Goal: Task Accomplishment & Management: Complete application form

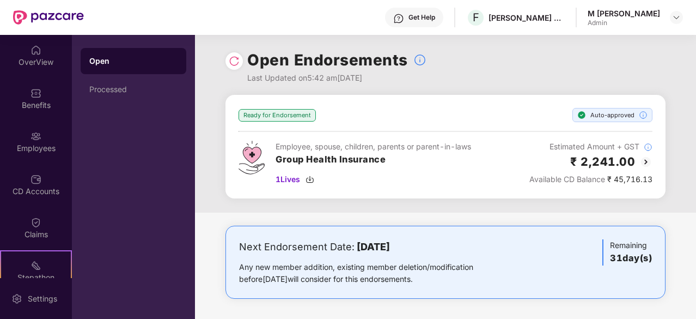
click at [237, 62] on img at bounding box center [234, 61] width 11 height 11
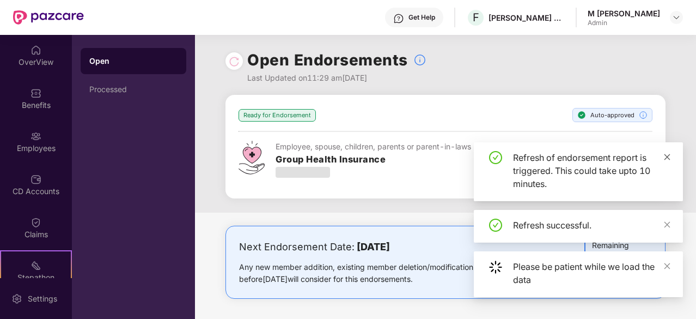
click at [666, 156] on icon "close" at bounding box center [667, 157] width 8 height 8
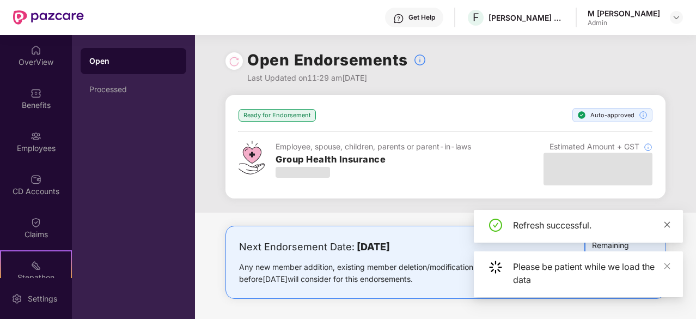
click at [668, 224] on icon "close" at bounding box center [668, 224] width 6 height 6
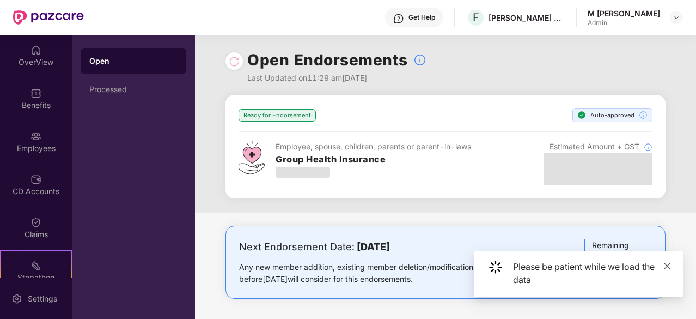
click at [668, 267] on icon "close" at bounding box center [667, 266] width 8 height 8
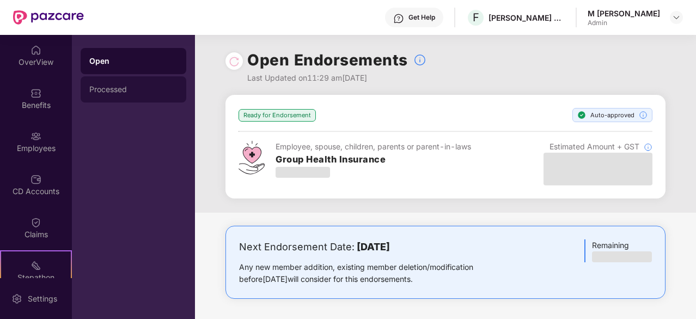
click at [121, 89] on div "Processed" at bounding box center [133, 89] width 88 height 9
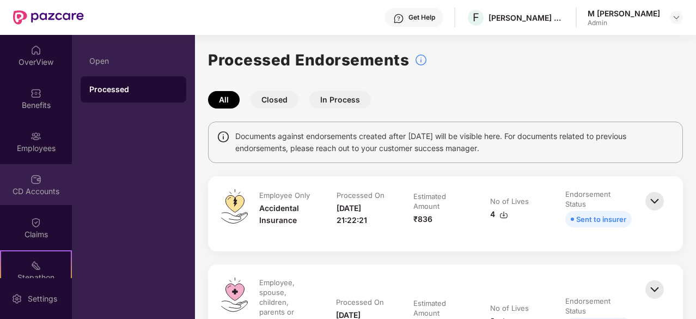
click at [39, 196] on div "CD Accounts" at bounding box center [36, 191] width 72 height 11
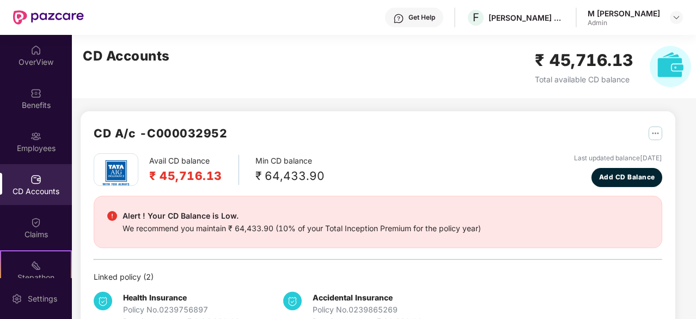
scroll to position [34, 0]
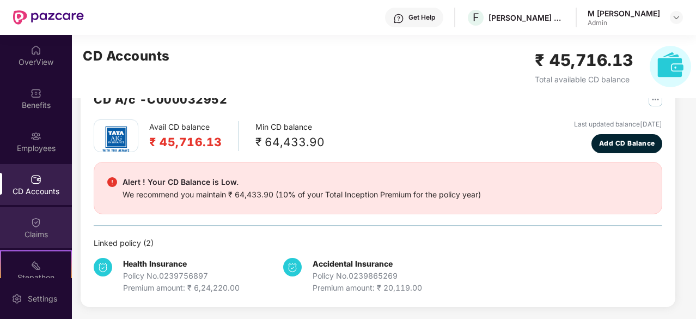
click at [29, 229] on div "Claims" at bounding box center [36, 234] width 72 height 11
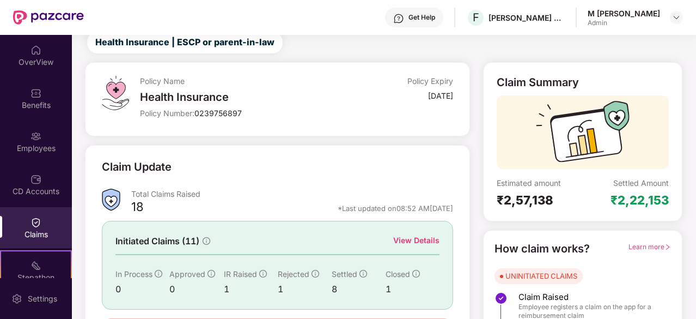
scroll to position [107, 0]
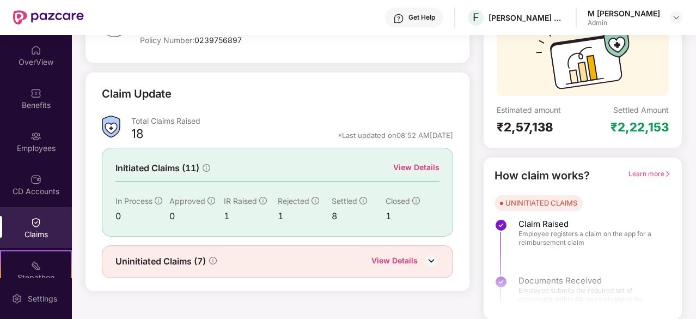
click at [418, 258] on div "View Details" at bounding box center [405, 261] width 68 height 14
click at [432, 258] on img at bounding box center [431, 260] width 16 height 16
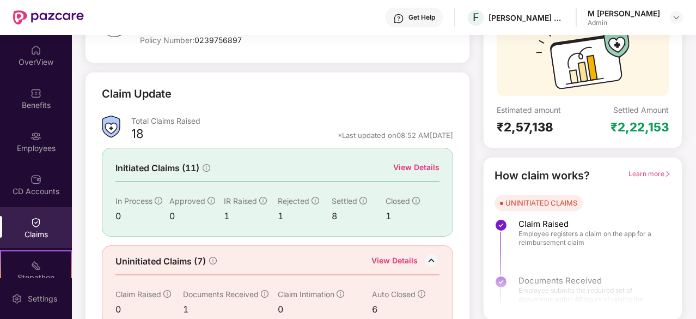
scroll to position [124, 0]
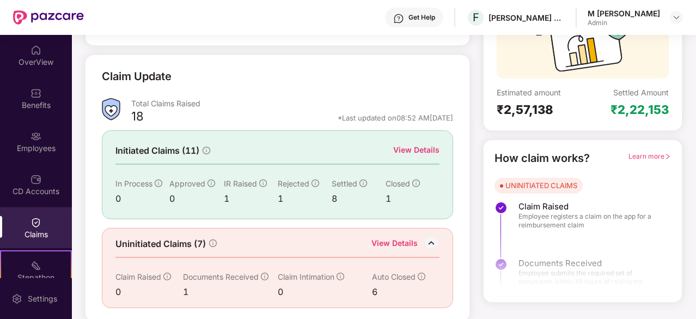
click at [417, 151] on div "View Details" at bounding box center [416, 150] width 46 height 12
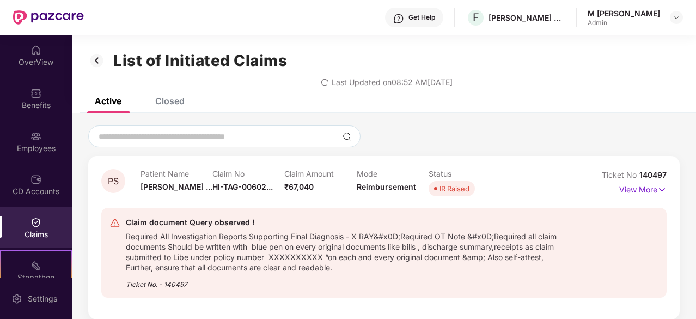
click at [96, 60] on img at bounding box center [96, 60] width 17 height 19
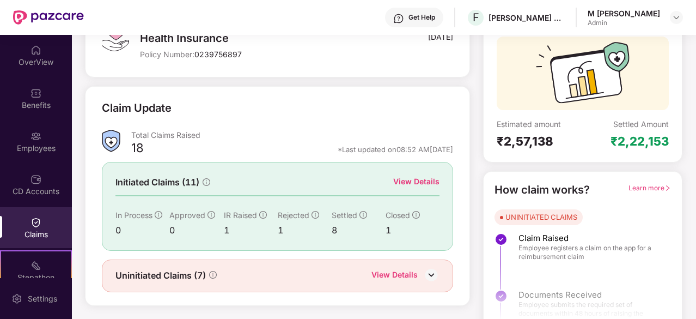
scroll to position [107, 0]
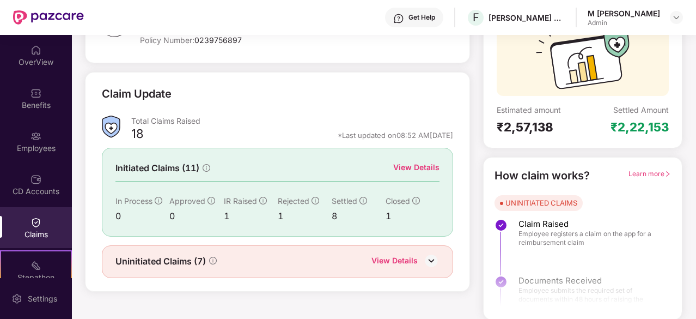
click at [429, 167] on div "View Details" at bounding box center [416, 167] width 46 height 12
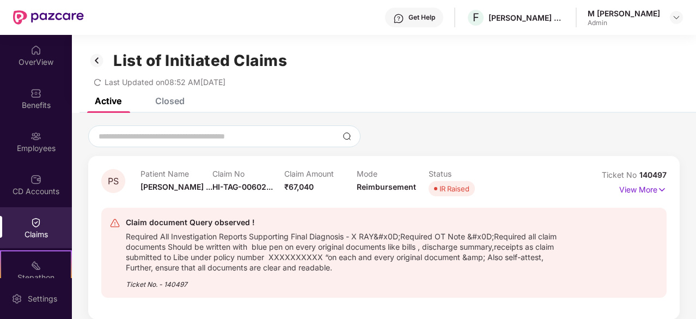
click at [175, 103] on div "Closed" at bounding box center [169, 100] width 29 height 11
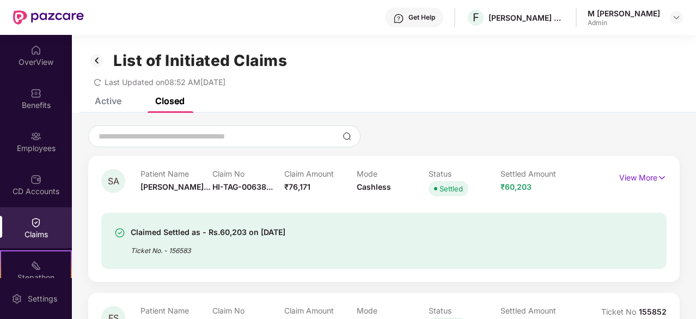
click at [106, 96] on div "List of Initiated Claims Last Updated on 08:52 AM, 20 Aug 2025" at bounding box center [384, 66] width 624 height 63
click at [112, 107] on div "Active" at bounding box center [99, 101] width 43 height 24
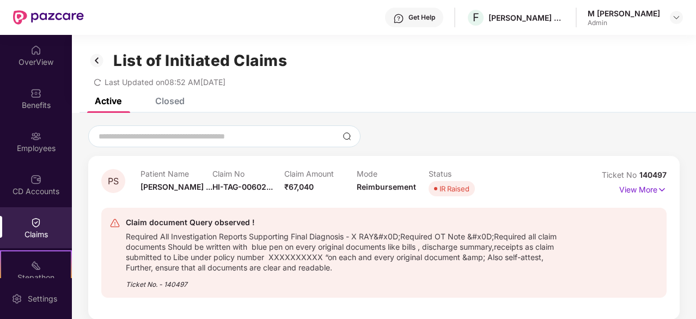
click at [170, 105] on div "Closed" at bounding box center [169, 100] width 29 height 11
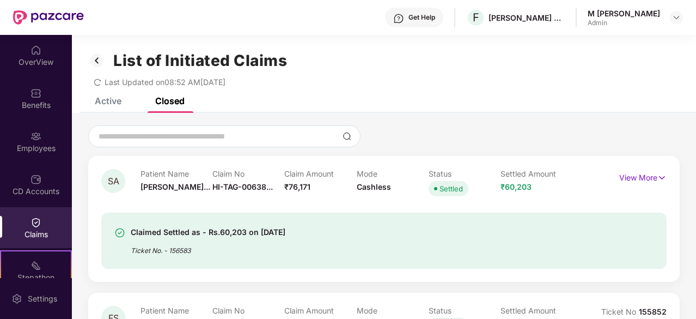
click at [97, 59] on img at bounding box center [96, 60] width 17 height 19
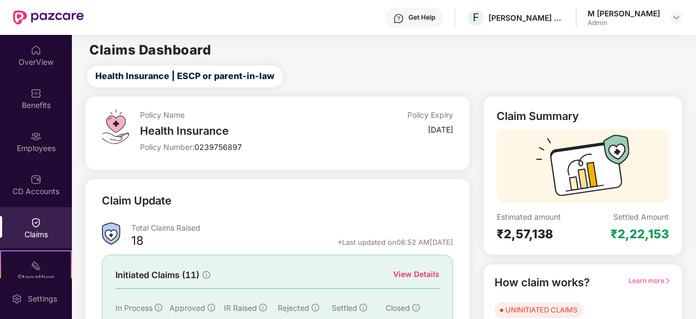
scroll to position [107, 0]
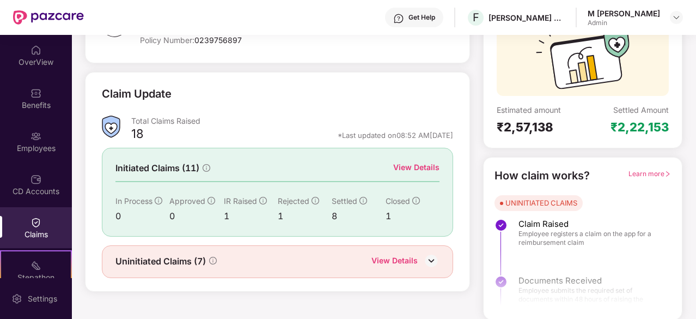
click at [413, 258] on div "View Details" at bounding box center [394, 261] width 46 height 14
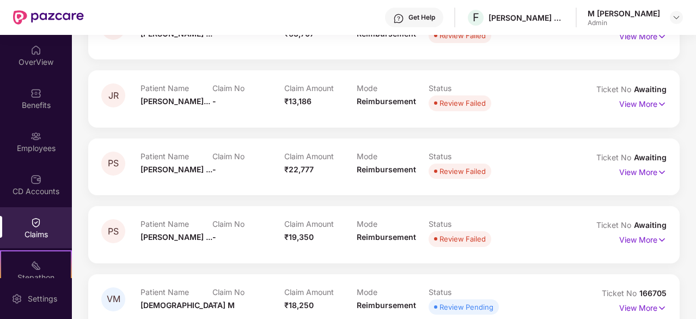
scroll to position [314, 0]
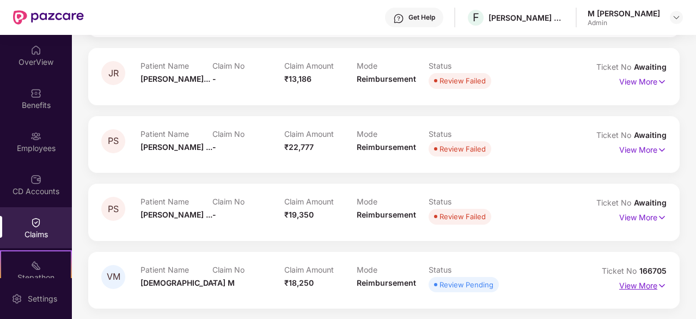
click at [633, 287] on p "View More" at bounding box center [642, 284] width 47 height 15
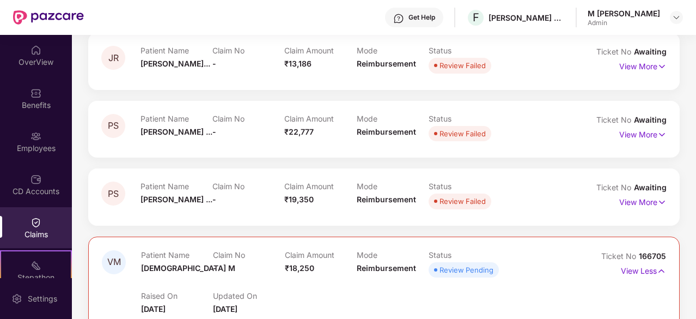
scroll to position [328, 0]
click at [635, 203] on p "View More" at bounding box center [642, 201] width 47 height 15
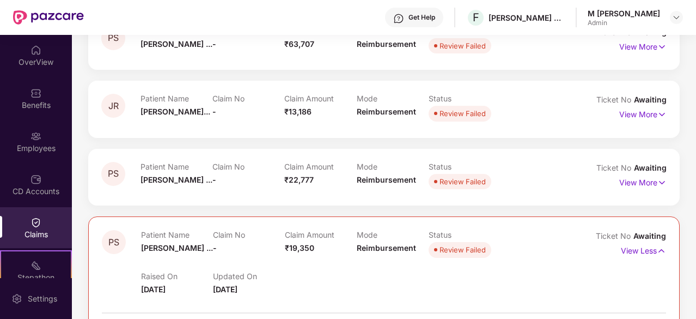
scroll to position [260, 0]
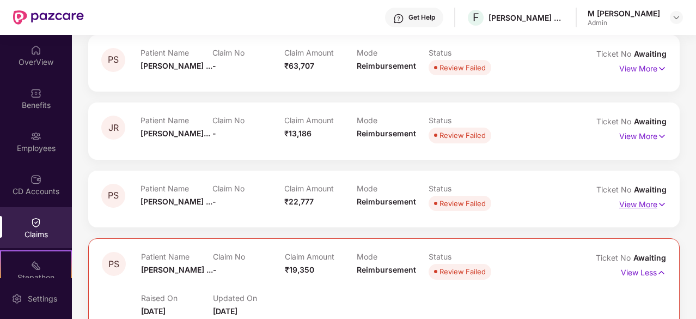
click at [637, 205] on p "View More" at bounding box center [642, 203] width 47 height 15
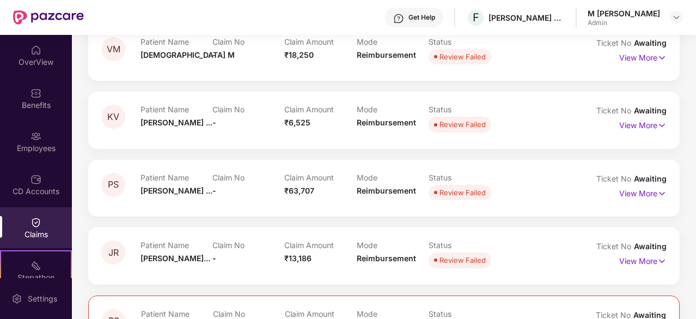
scroll to position [135, 0]
click at [647, 260] on p "View More" at bounding box center [642, 260] width 47 height 15
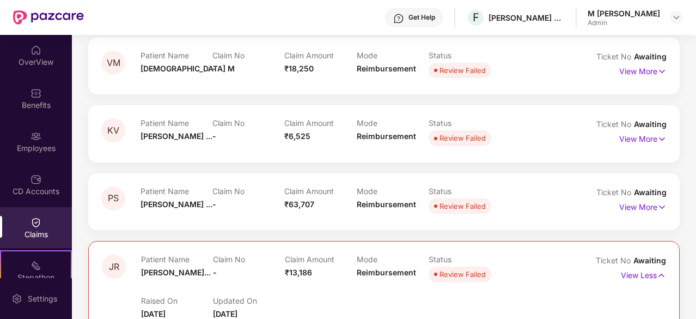
scroll to position [116, 0]
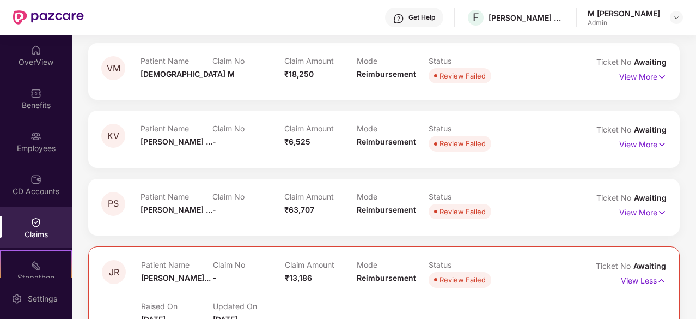
click at [639, 209] on p "View More" at bounding box center [642, 211] width 47 height 15
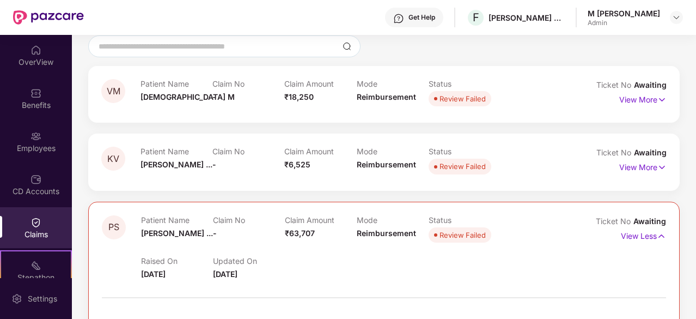
scroll to position [88, 0]
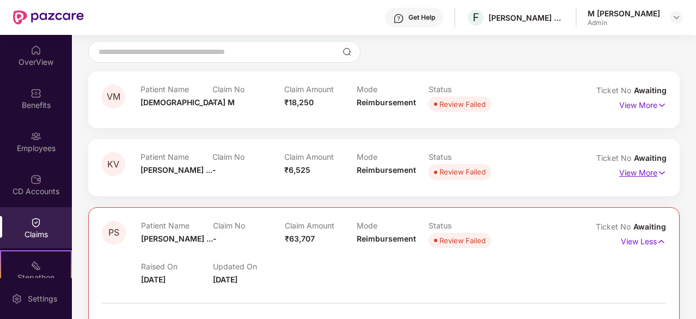
click at [647, 171] on p "View More" at bounding box center [642, 171] width 47 height 15
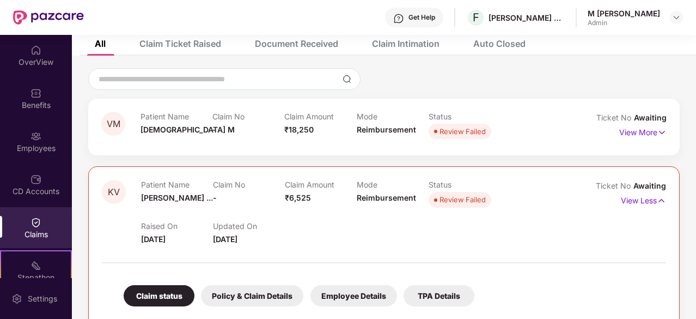
scroll to position [39, 0]
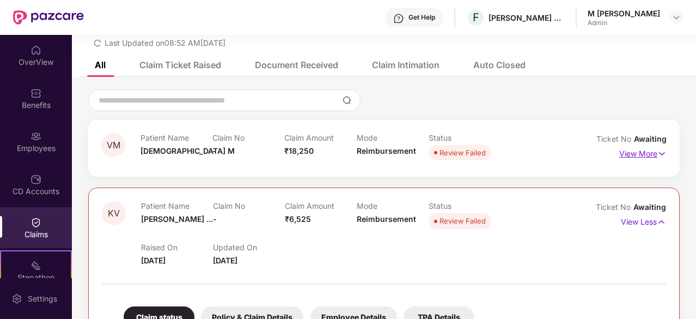
click at [639, 153] on p "View More" at bounding box center [642, 152] width 47 height 15
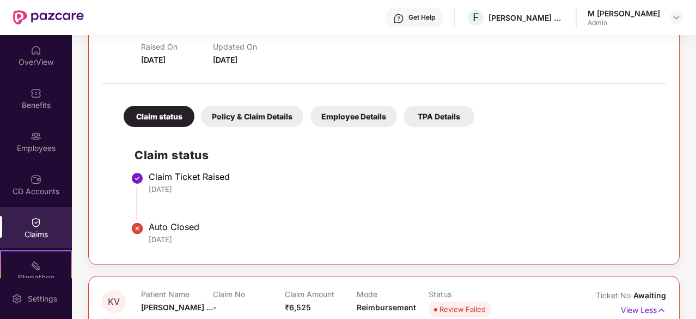
scroll to position [0, 0]
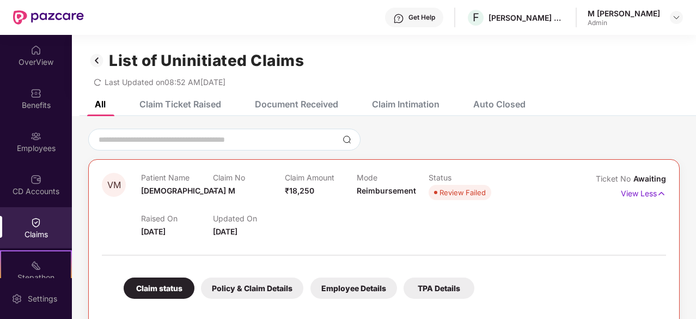
click at [99, 62] on img at bounding box center [96, 60] width 17 height 19
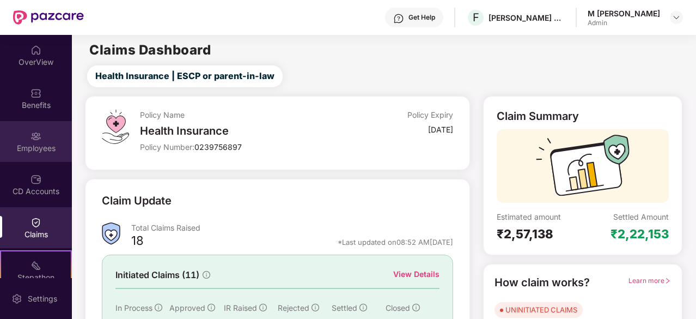
click at [38, 138] on img at bounding box center [36, 136] width 11 height 11
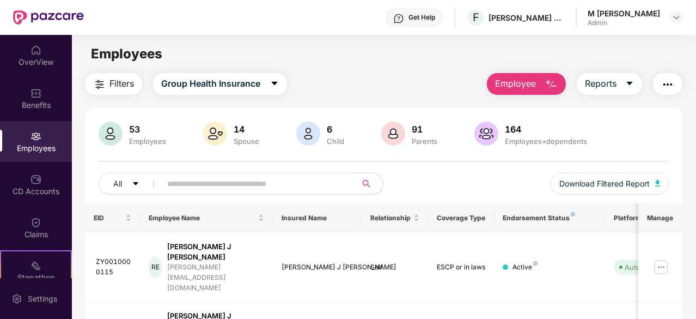
click at [531, 84] on span "Employee" at bounding box center [515, 84] width 41 height 14
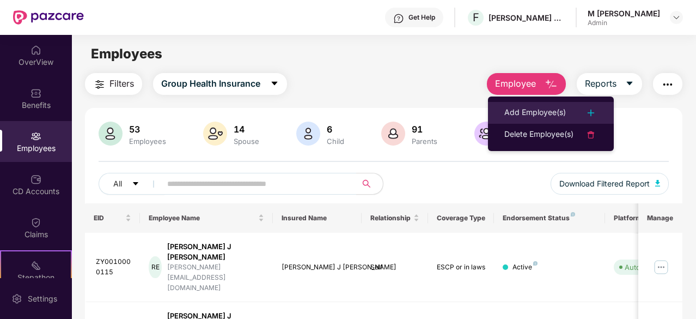
click at [534, 113] on div "Add Employee(s)" at bounding box center [535, 112] width 62 height 13
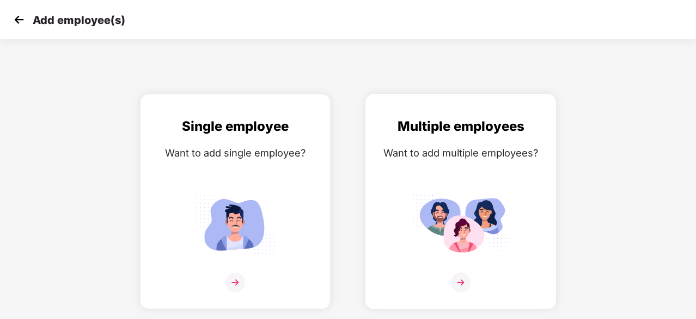
click at [469, 227] on img at bounding box center [461, 224] width 98 height 68
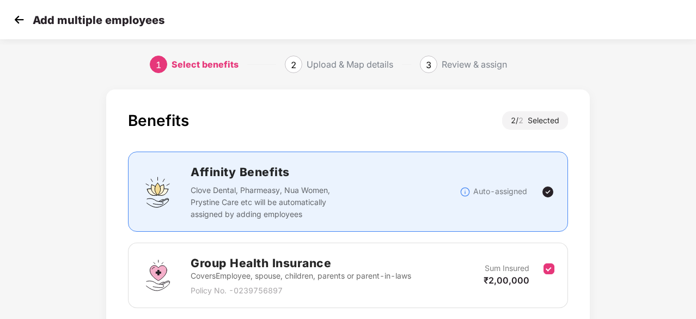
scroll to position [159, 0]
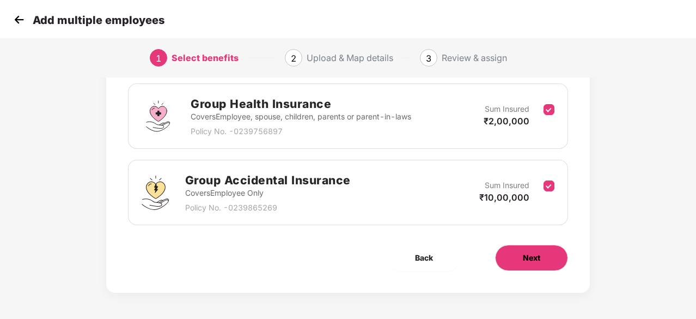
click at [526, 254] on span "Next" at bounding box center [531, 258] width 17 height 12
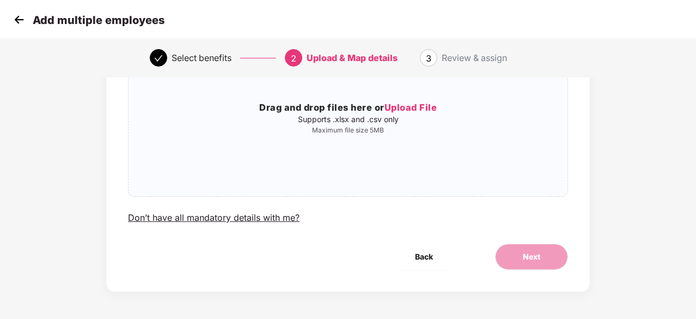
scroll to position [0, 0]
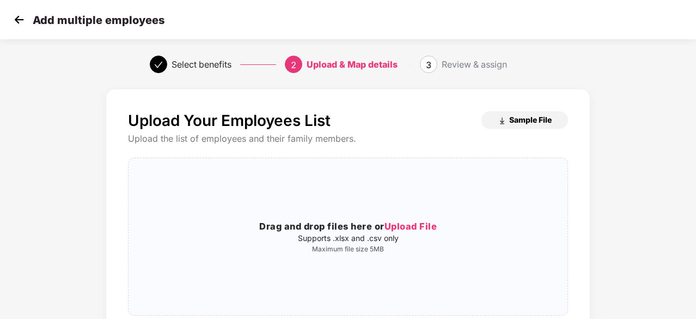
click at [517, 121] on span "Sample File" at bounding box center [530, 119] width 42 height 10
click at [403, 223] on span "Upload File" at bounding box center [411, 226] width 53 height 11
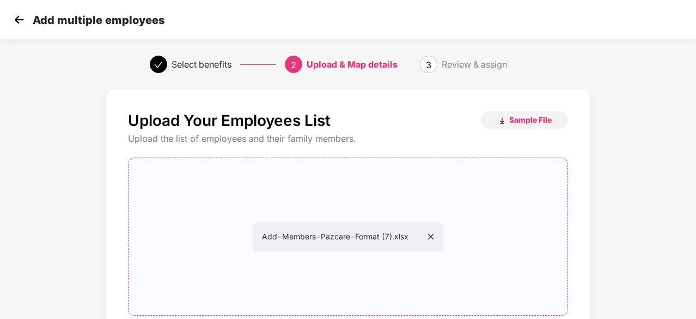
scroll to position [119, 0]
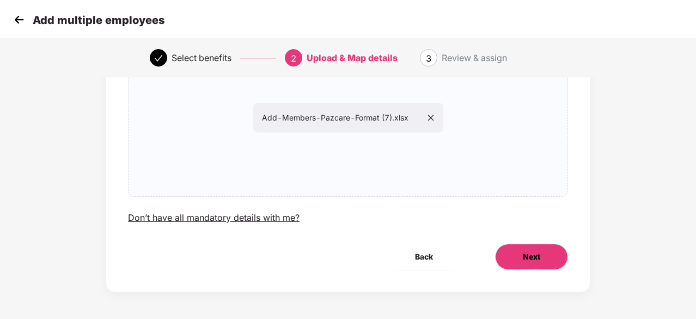
click at [529, 251] on span "Next" at bounding box center [531, 257] width 17 height 12
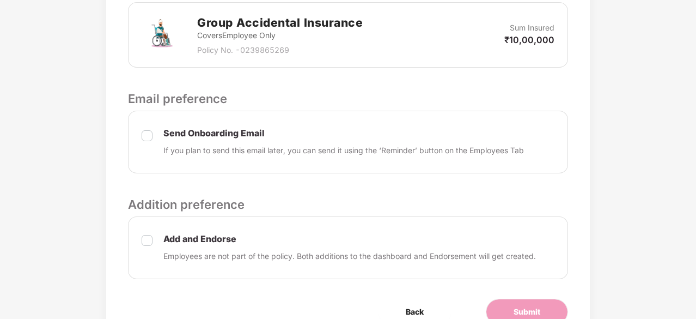
scroll to position [480, 0]
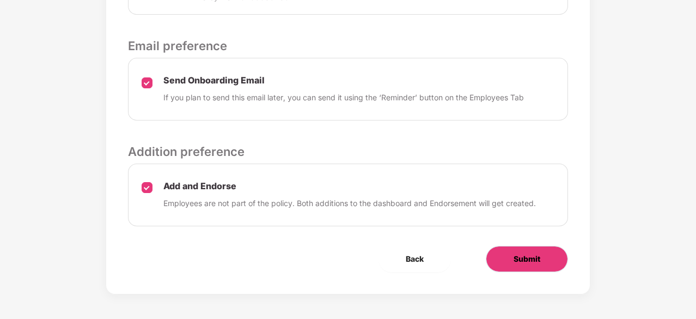
click at [519, 262] on span "Submit" at bounding box center [527, 259] width 27 height 12
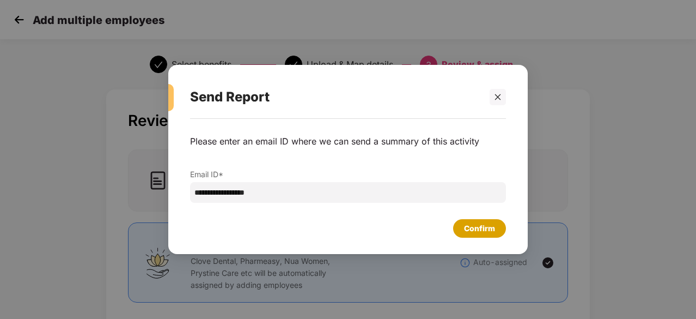
click at [473, 222] on div "Confirm" at bounding box center [479, 228] width 31 height 12
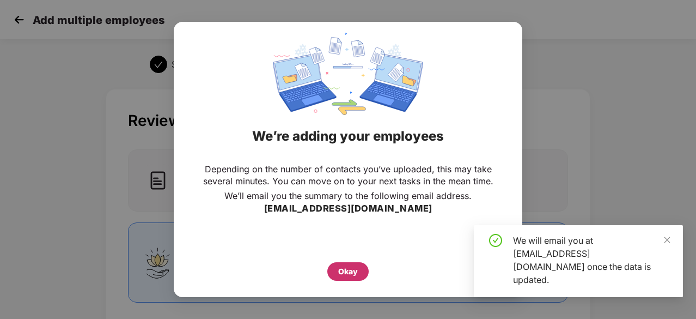
click at [353, 264] on div "Okay" at bounding box center [347, 271] width 41 height 19
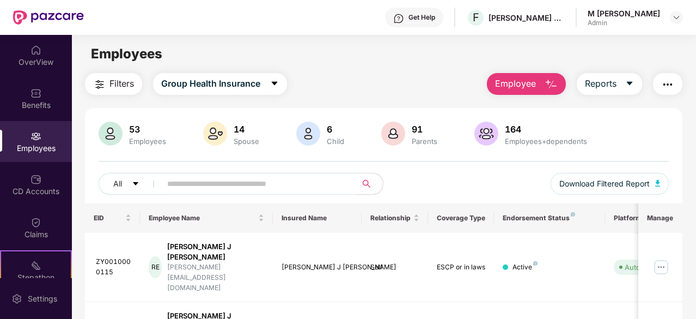
click at [530, 84] on span "Employee" at bounding box center [515, 84] width 41 height 14
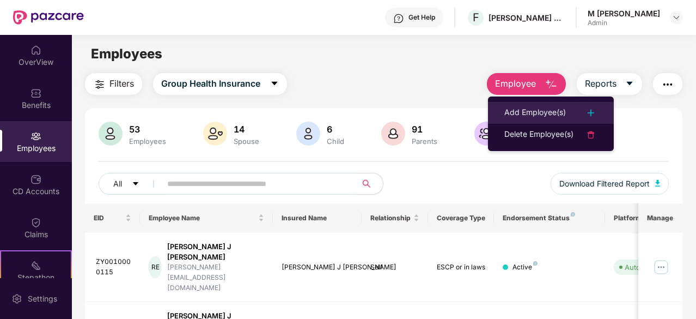
click at [532, 112] on div "Add Employee(s)" at bounding box center [535, 112] width 62 height 13
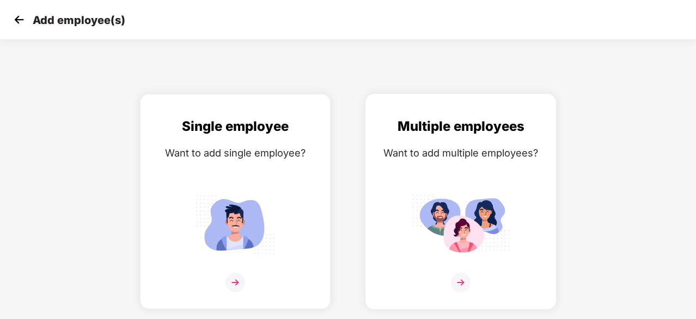
click at [441, 208] on img at bounding box center [461, 224] width 98 height 68
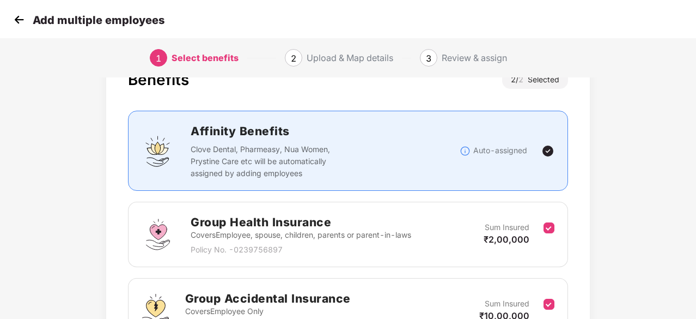
scroll to position [159, 0]
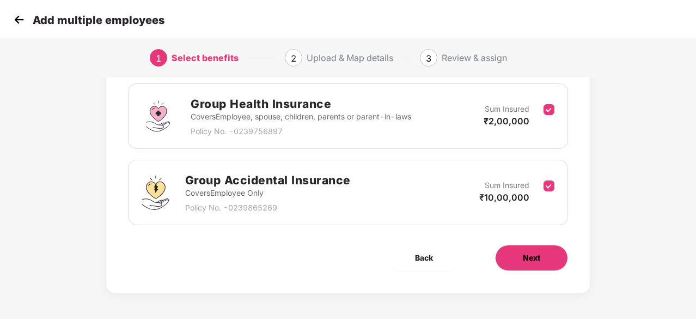
click at [554, 260] on button "Next" at bounding box center [531, 258] width 73 height 26
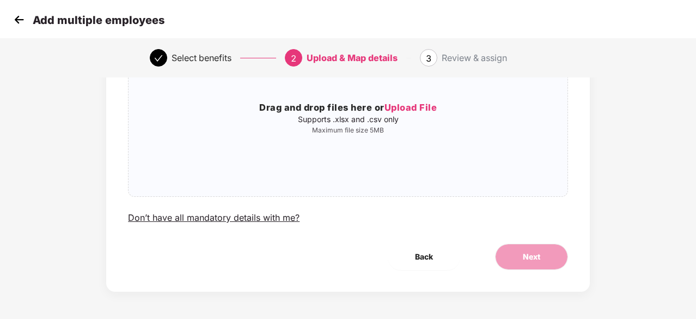
scroll to position [0, 0]
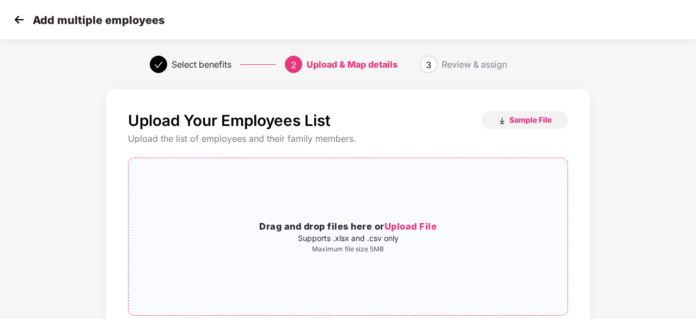
click at [411, 226] on span "Upload File" at bounding box center [411, 226] width 53 height 11
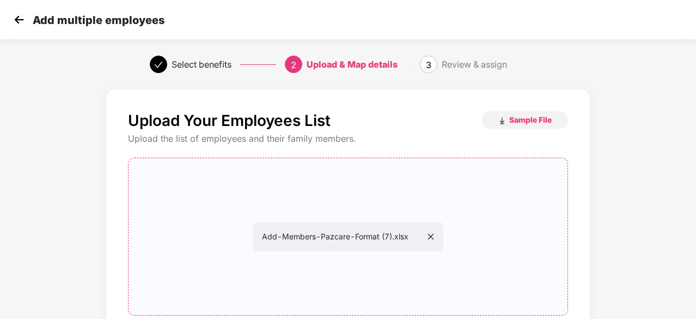
scroll to position [119, 0]
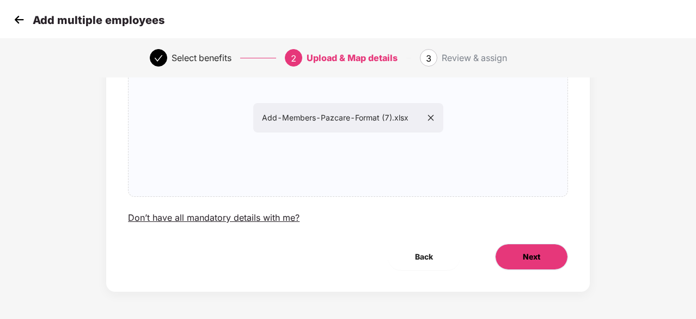
click at [531, 263] on button "Next" at bounding box center [531, 256] width 73 height 26
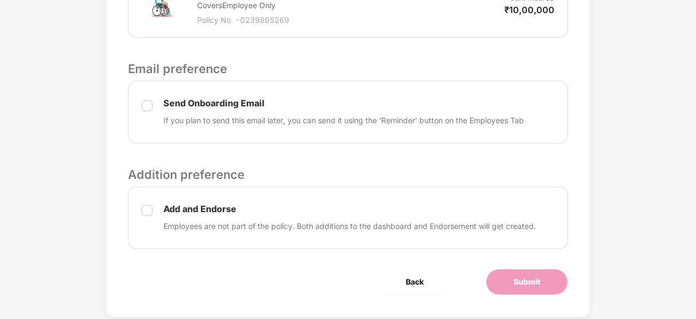
scroll to position [480, 0]
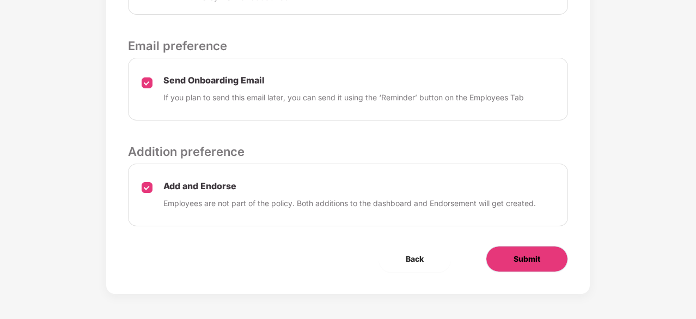
click at [514, 263] on button "Submit" at bounding box center [527, 259] width 82 height 26
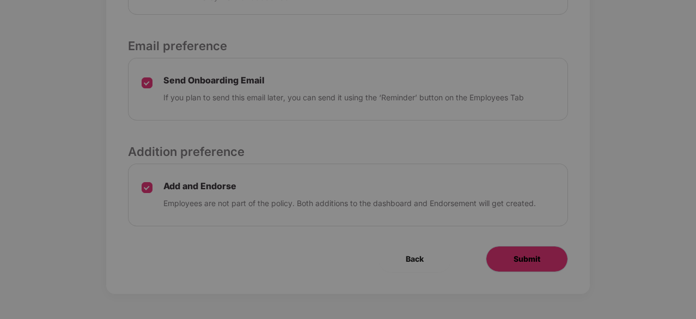
scroll to position [0, 0]
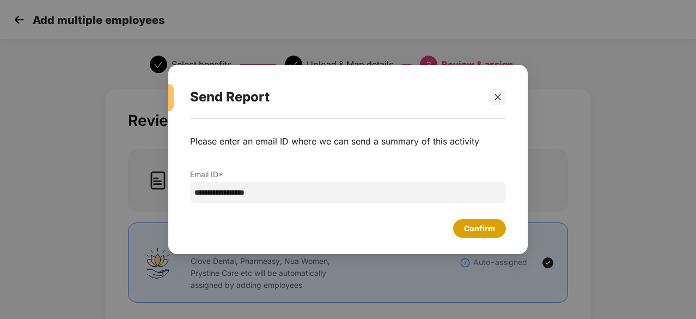
click at [483, 226] on div "Confirm" at bounding box center [479, 228] width 31 height 12
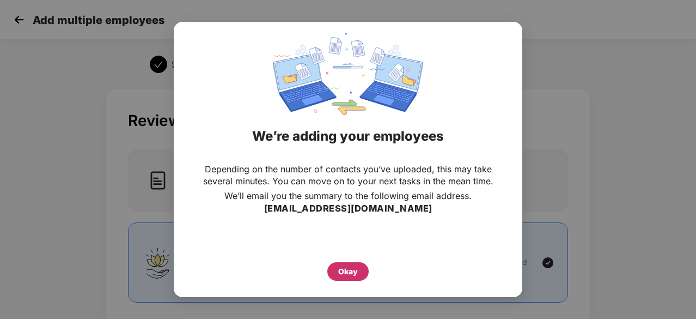
click at [337, 267] on div "Okay" at bounding box center [347, 271] width 41 height 19
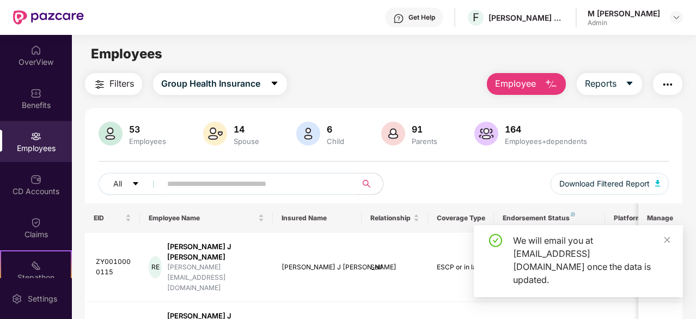
scroll to position [28, 0]
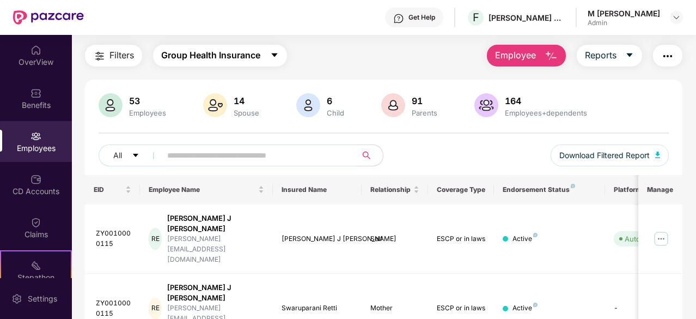
click at [278, 62] on button "Group Health Insurance" at bounding box center [220, 56] width 134 height 22
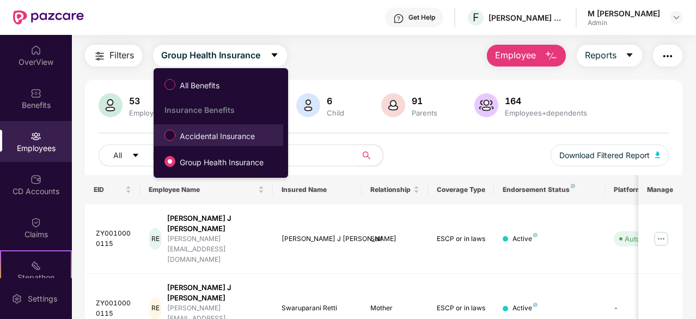
click at [235, 138] on span "Accidental Insurance" at bounding box center [217, 136] width 84 height 12
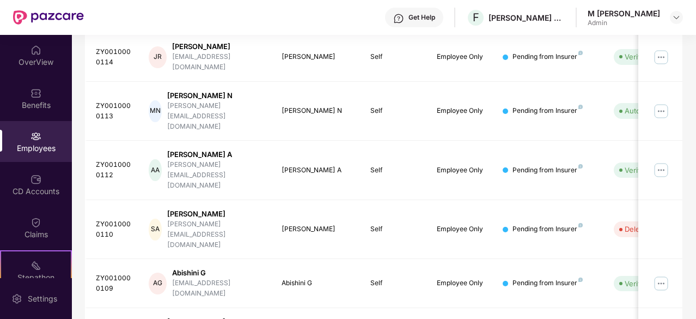
scroll to position [348, 0]
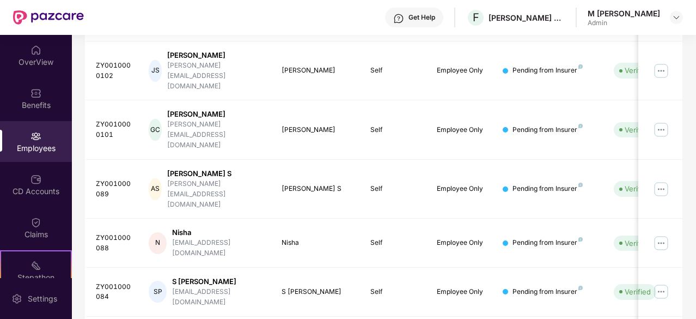
scroll to position [357, 0]
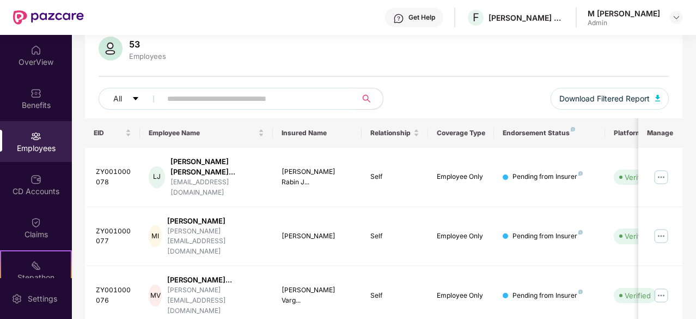
scroll to position [84, 0]
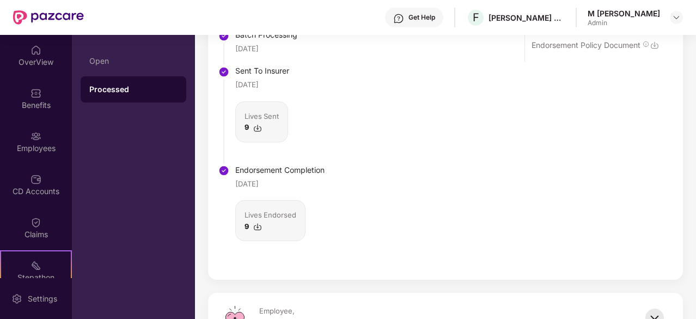
scroll to position [1057, 0]
click at [255, 224] on img at bounding box center [257, 226] width 9 height 9
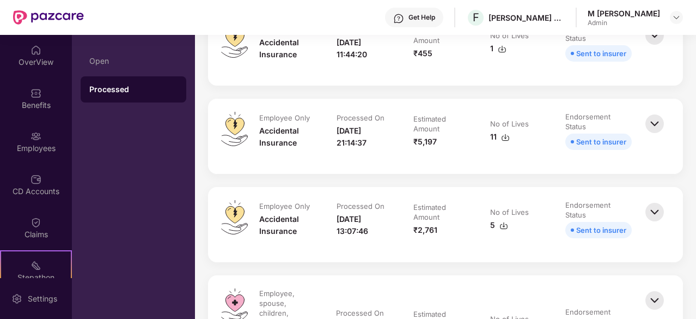
scroll to position [0, 0]
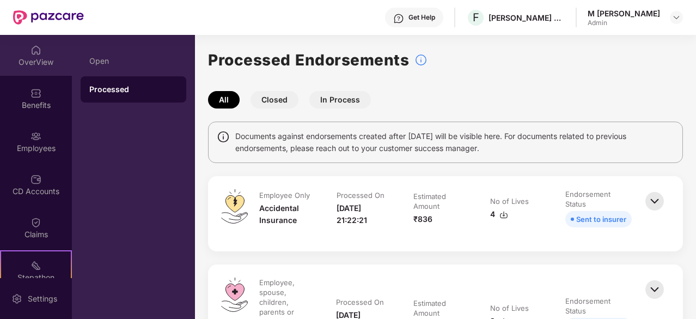
click at [39, 62] on div "OverView" at bounding box center [36, 62] width 72 height 11
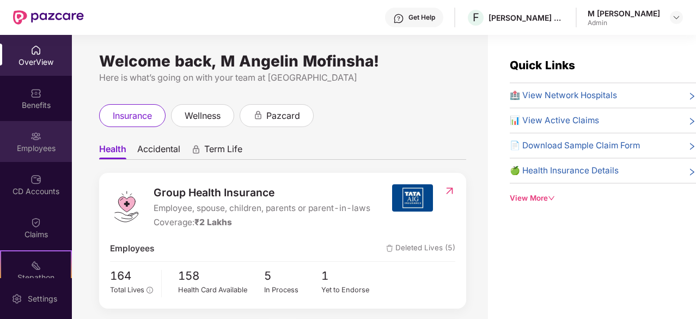
click at [33, 128] on div "Employees" at bounding box center [36, 141] width 72 height 41
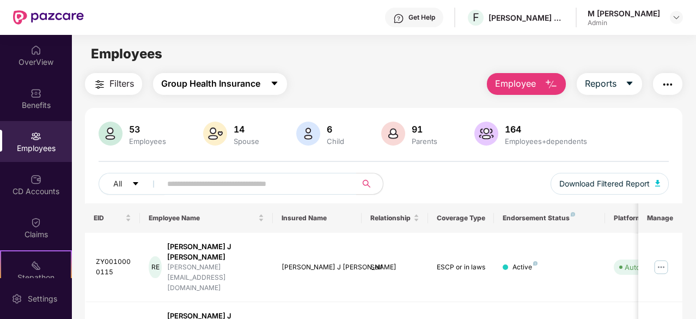
click at [267, 84] on button "Group Health Insurance" at bounding box center [220, 84] width 134 height 22
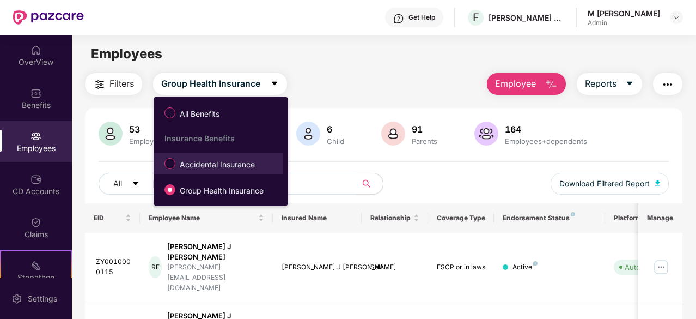
click at [209, 164] on span "Accidental Insurance" at bounding box center [217, 165] width 84 height 12
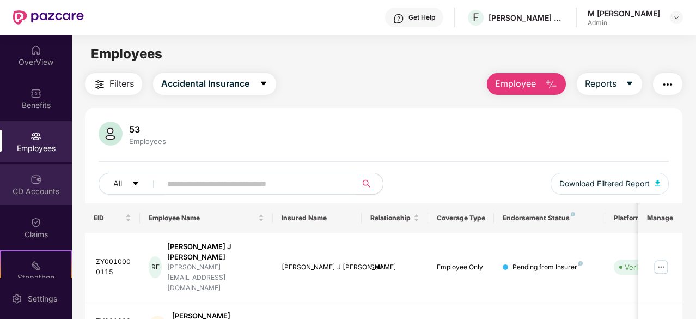
click at [33, 173] on div at bounding box center [36, 178] width 11 height 11
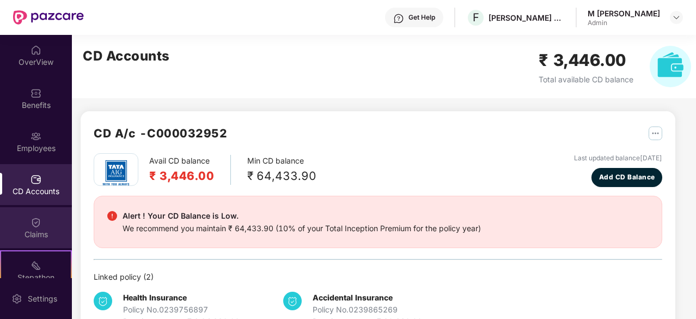
click at [38, 226] on img at bounding box center [36, 222] width 11 height 11
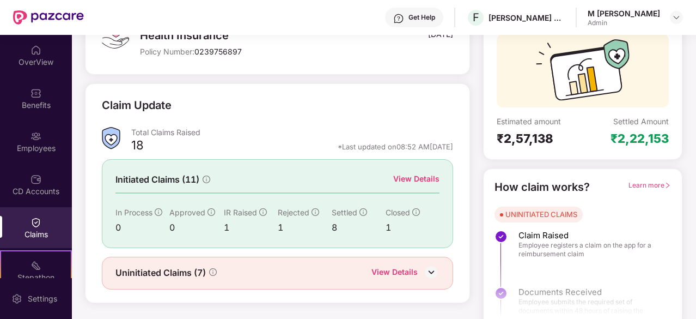
scroll to position [107, 0]
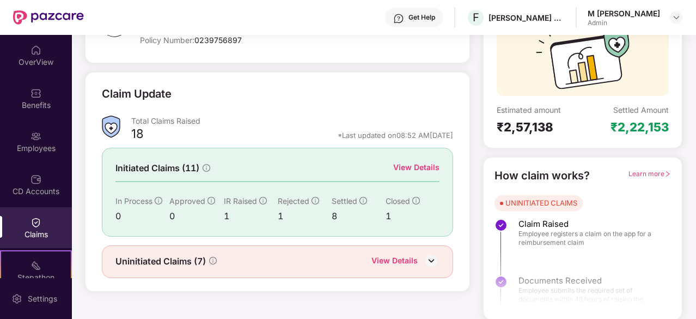
click at [404, 266] on div "View Details" at bounding box center [394, 261] width 46 height 14
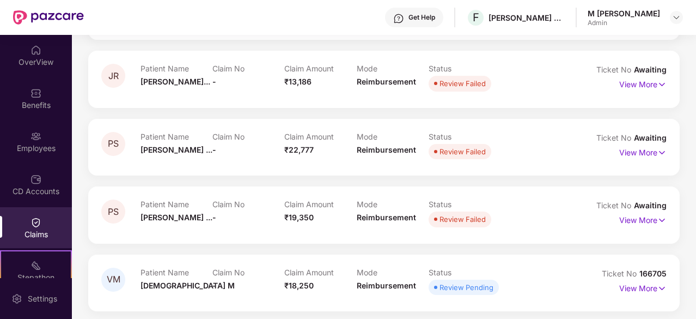
scroll to position [314, 0]
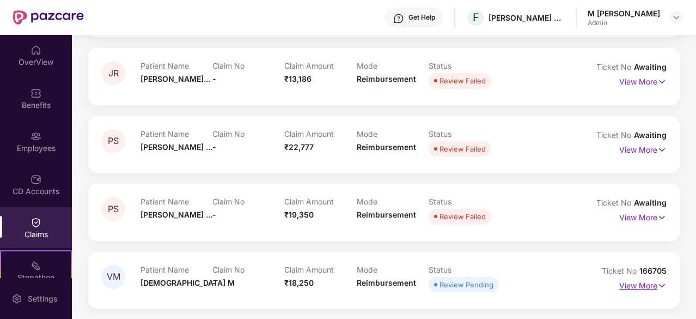
click at [643, 285] on p "View More" at bounding box center [642, 284] width 47 height 15
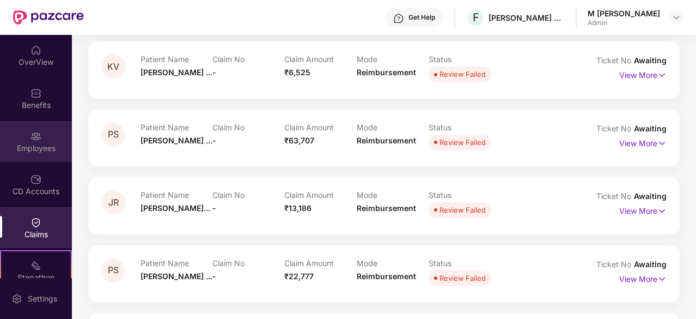
click at [32, 137] on img at bounding box center [36, 136] width 11 height 11
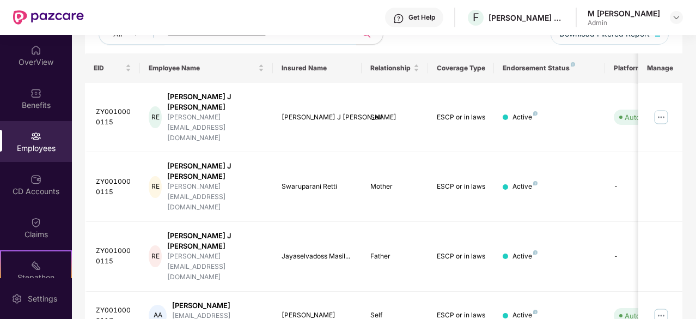
scroll to position [0, 0]
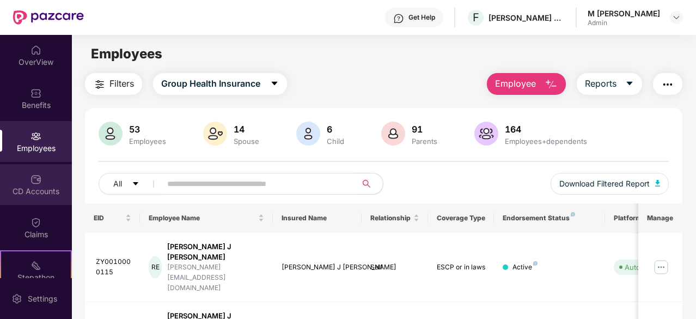
click at [34, 182] on img at bounding box center [36, 179] width 11 height 11
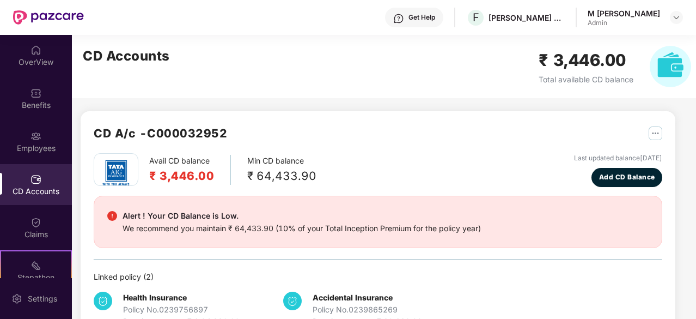
scroll to position [34, 0]
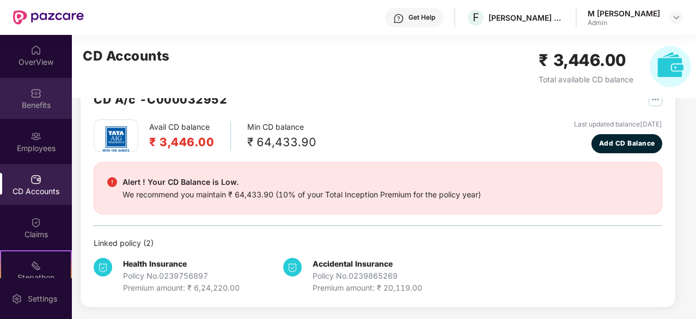
click at [42, 111] on div "Benefits" at bounding box center [36, 98] width 72 height 41
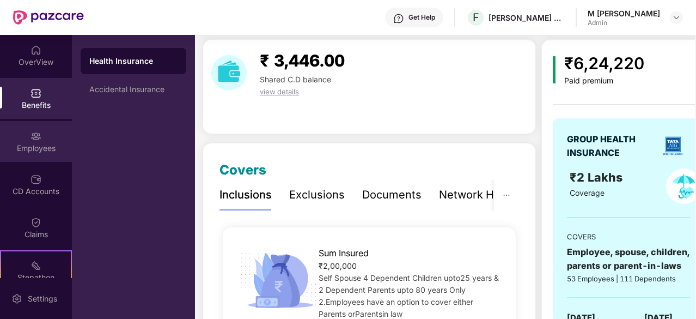
click at [40, 146] on div "Employees" at bounding box center [36, 148] width 72 height 11
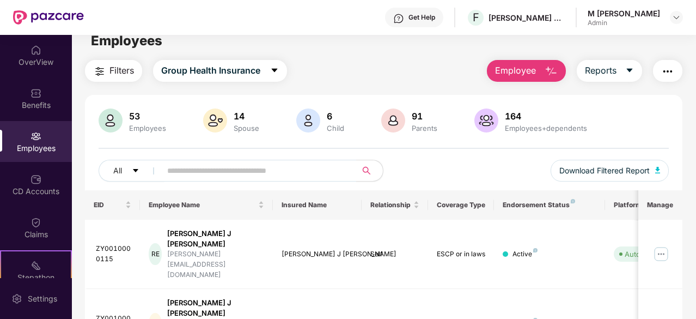
scroll to position [0, 0]
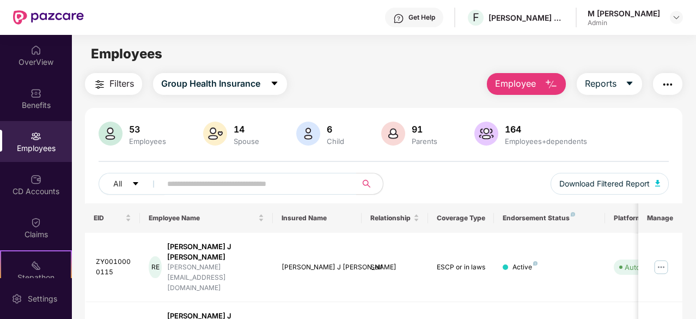
click at [520, 86] on span "Employee" at bounding box center [515, 84] width 41 height 14
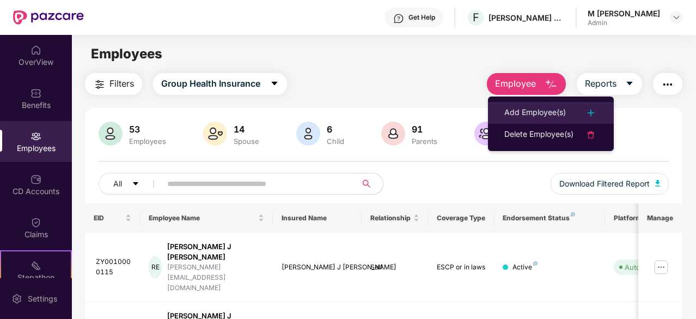
click at [534, 110] on div "Add Employee(s)" at bounding box center [535, 112] width 62 height 13
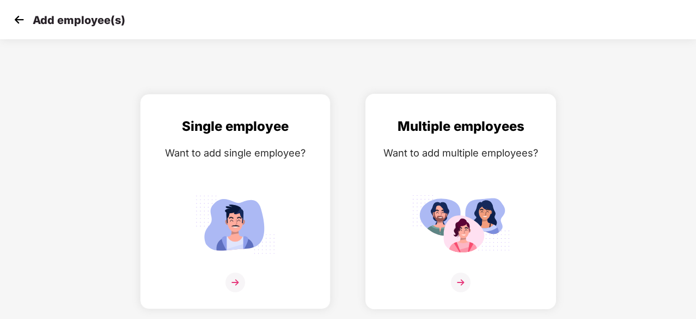
click at [448, 253] on img at bounding box center [461, 224] width 98 height 68
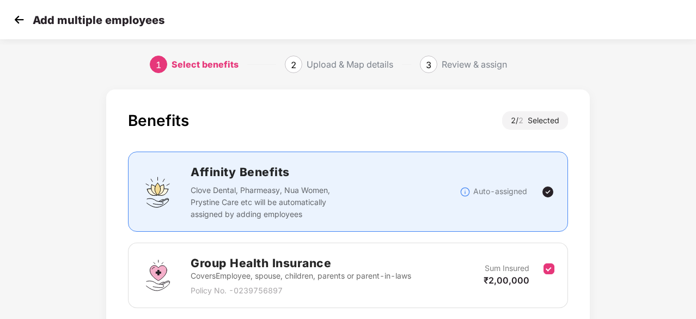
scroll to position [159, 0]
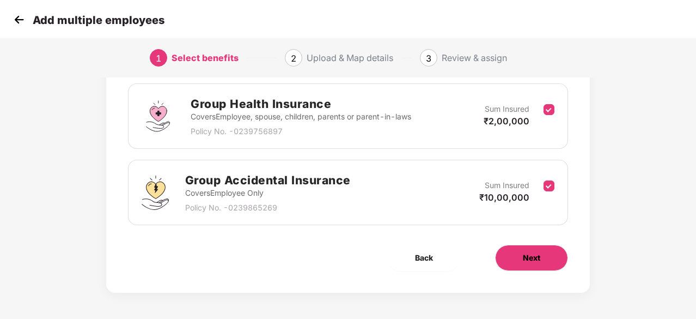
click at [544, 254] on button "Next" at bounding box center [531, 258] width 73 height 26
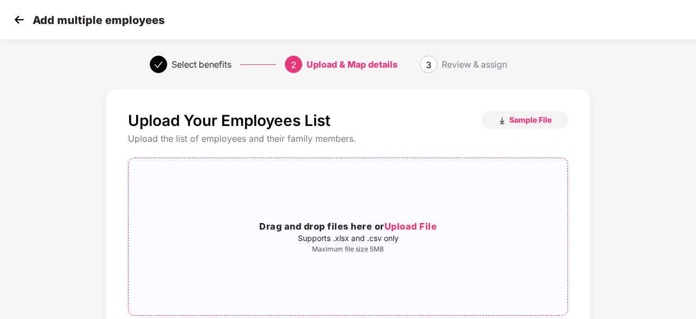
click at [404, 229] on span "Upload File" at bounding box center [411, 226] width 53 height 11
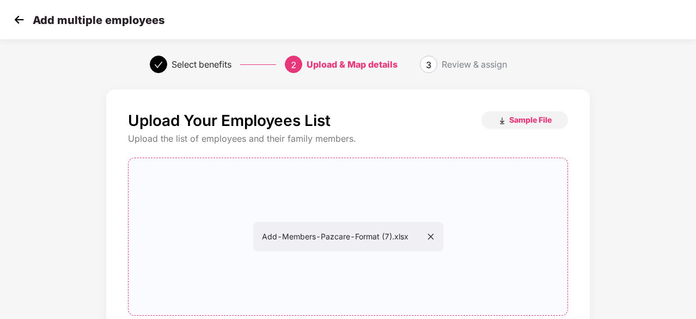
scroll to position [119, 1]
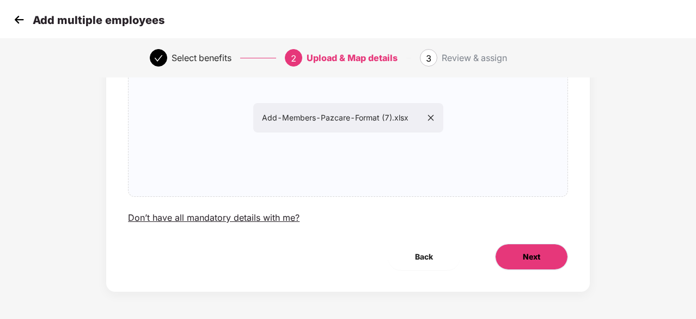
click at [523, 259] on span "Next" at bounding box center [531, 257] width 17 height 12
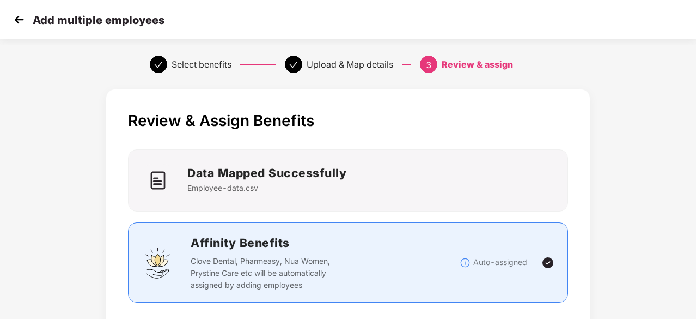
scroll to position [480, 1]
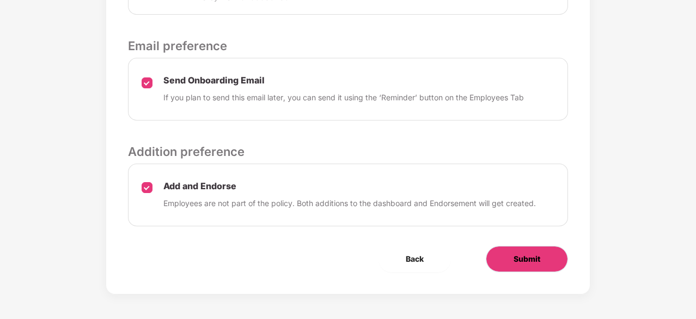
click at [514, 253] on span "Submit" at bounding box center [527, 259] width 27 height 12
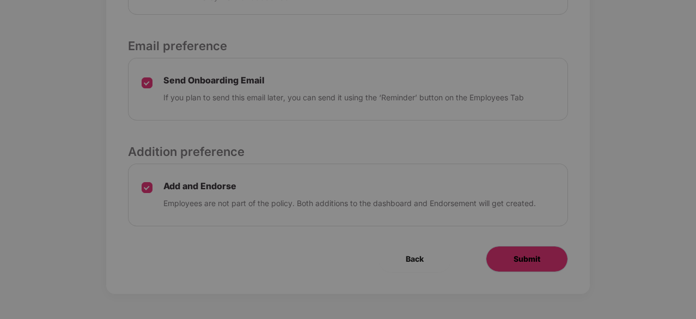
scroll to position [0, 1]
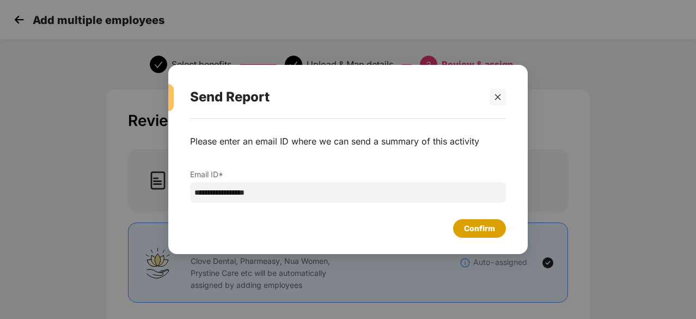
click at [472, 225] on div "Confirm" at bounding box center [479, 228] width 31 height 12
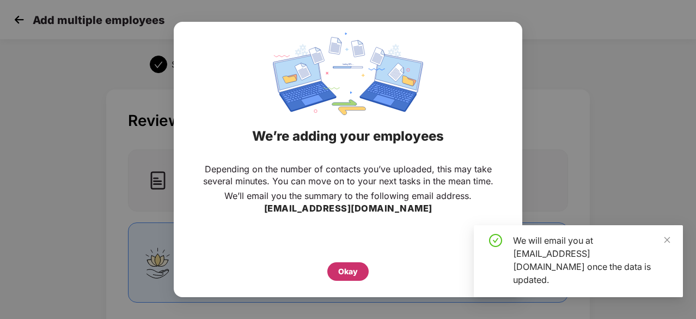
click at [337, 275] on div "Okay" at bounding box center [347, 271] width 41 height 19
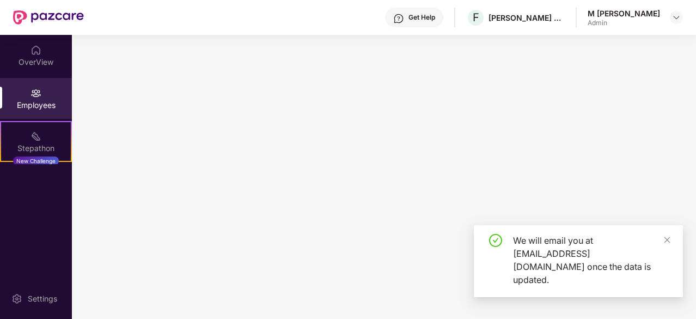
scroll to position [0, 0]
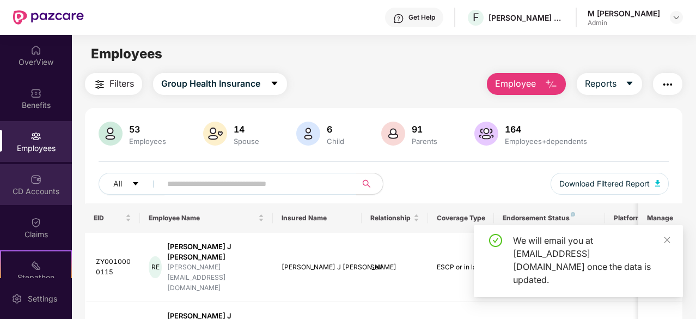
click at [27, 186] on div "CD Accounts" at bounding box center [36, 191] width 72 height 11
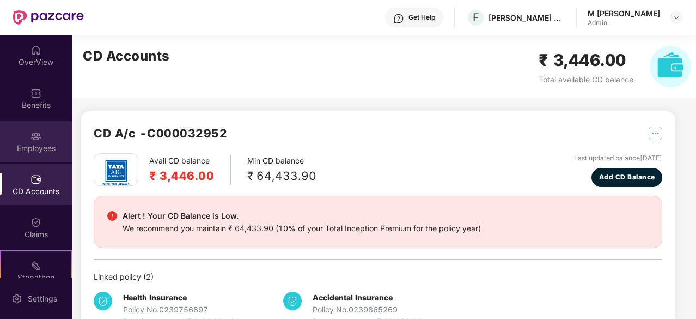
click at [7, 136] on div "Employees" at bounding box center [36, 141] width 72 height 41
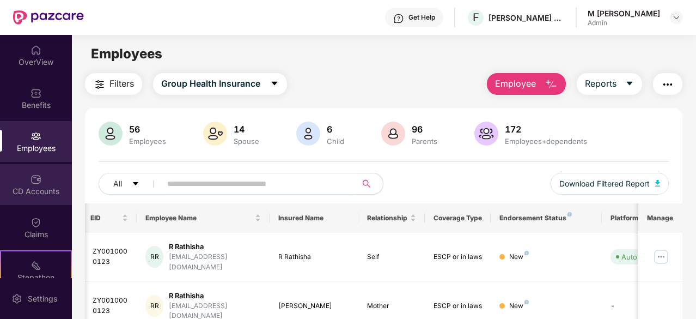
click at [31, 180] on img at bounding box center [36, 179] width 11 height 11
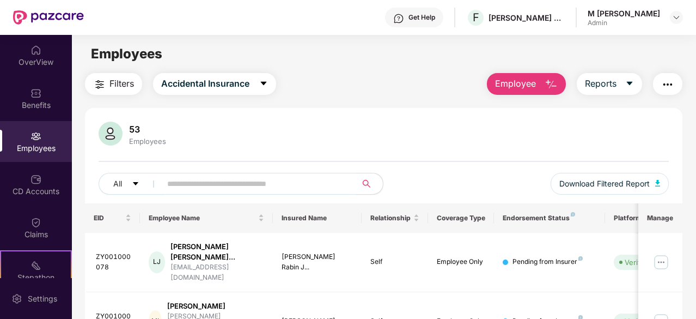
click at [41, 136] on div "Employees" at bounding box center [36, 141] width 72 height 41
click at [252, 92] on button "Accidental Insurance" at bounding box center [214, 84] width 123 height 22
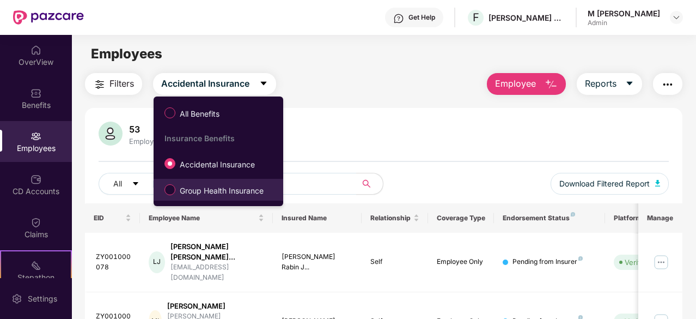
click at [220, 188] on span "Group Health Insurance" at bounding box center [221, 191] width 93 height 12
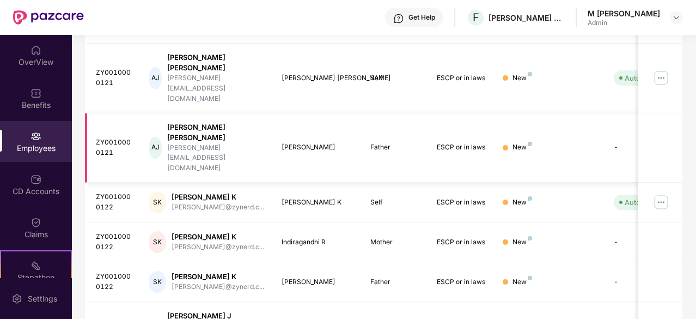
scroll to position [348, 0]
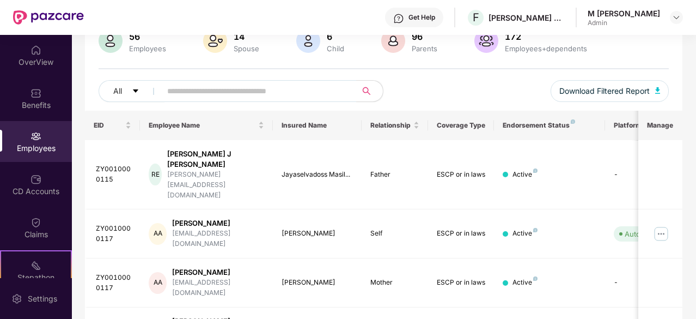
scroll to position [0, 0]
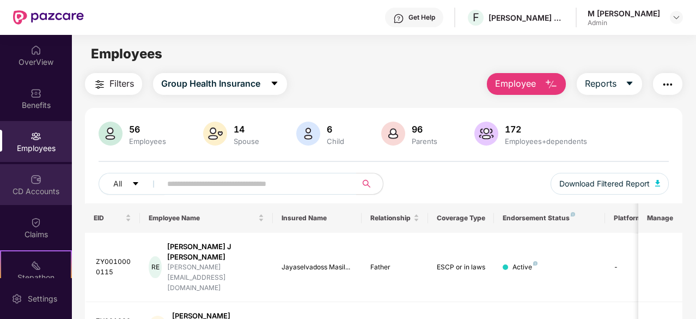
click at [44, 190] on div "CD Accounts" at bounding box center [36, 191] width 72 height 11
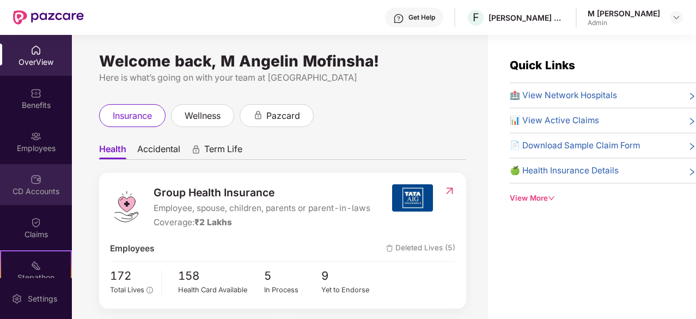
click at [23, 174] on div "CD Accounts" at bounding box center [36, 184] width 72 height 41
